Goal: Information Seeking & Learning: Learn about a topic

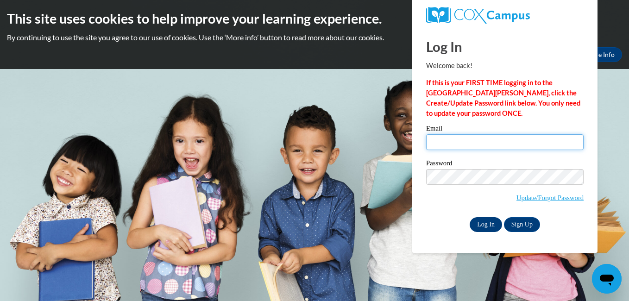
type input "lizzyjo97@icloud.com"
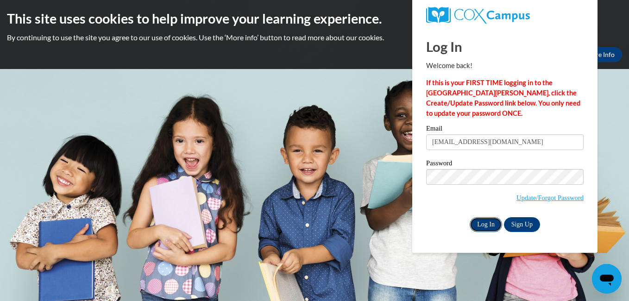
click at [480, 219] on input "Log In" at bounding box center [486, 224] width 32 height 15
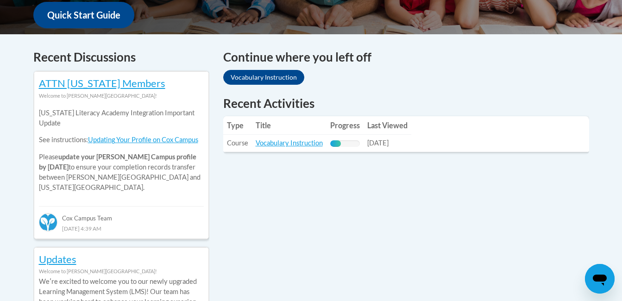
scroll to position [380, 0]
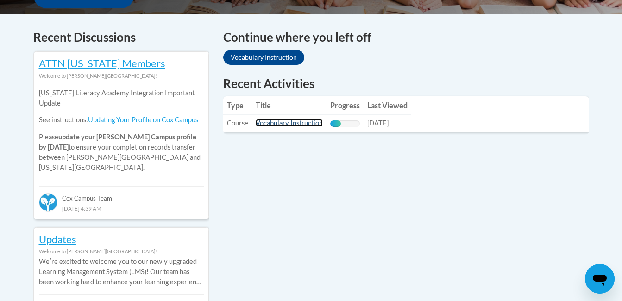
click at [286, 124] on link "Vocabulary Instruction" at bounding box center [289, 123] width 67 height 8
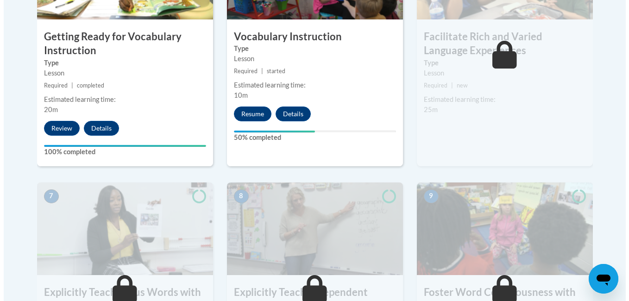
scroll to position [641, 0]
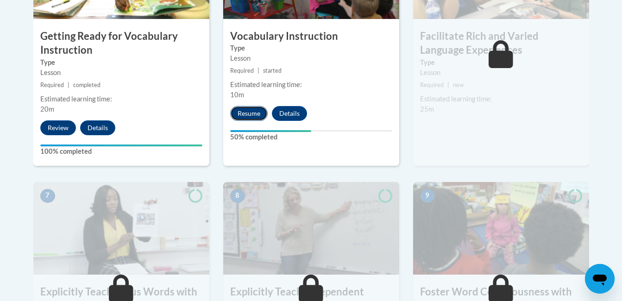
click at [247, 115] on button "Resume" at bounding box center [249, 113] width 38 height 15
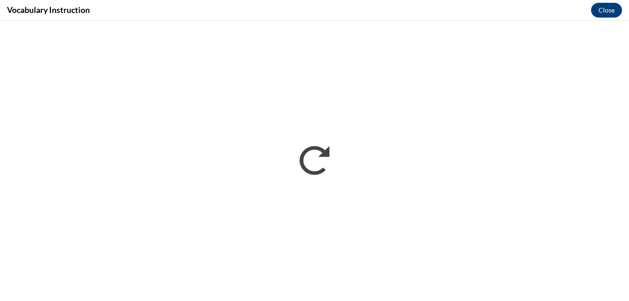
scroll to position [0, 0]
